Goal: Use online tool/utility

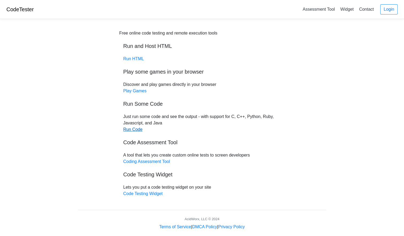
click at [140, 129] on link "Run Code" at bounding box center [132, 129] width 19 height 5
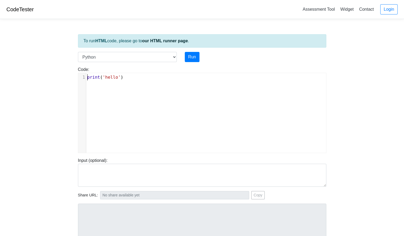
scroll to position [2, 0]
type textarea "p"
type textarea "print('hello')"
drag, startPoint x: 145, startPoint y: 73, endPoint x: 133, endPoint y: 75, distance: 11.9
click at [133, 75] on div "x 1 print ( 'hello' )" at bounding box center [208, 77] width 244 height 9
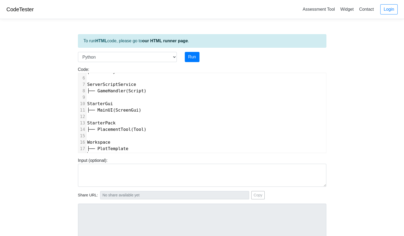
scroll to position [38, 0]
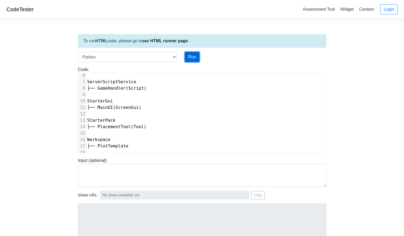
click at [190, 59] on button "Run" at bounding box center [192, 57] width 15 height 10
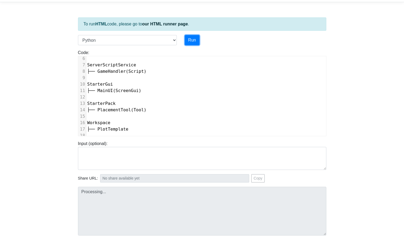
type input "[URL][DOMAIN_NAME]"
type textarea "Submission status: Runtime Error (NZEC) Stderr: File "script.py", line 2 │ ^ Sy…"
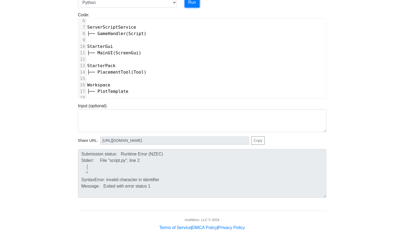
scroll to position [55, 0]
